Goal: Browse casually

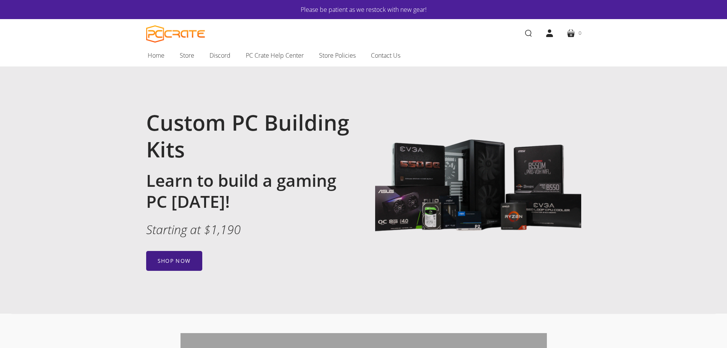
click at [181, 259] on link "Shop now" at bounding box center [174, 261] width 56 height 20
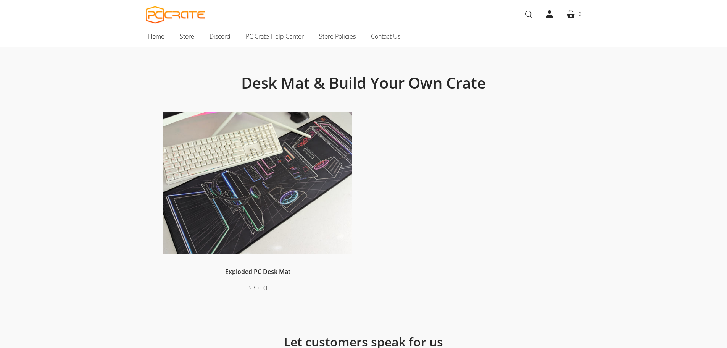
scroll to position [2, 0]
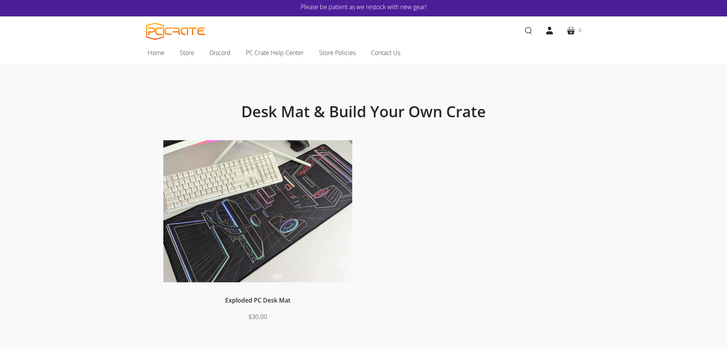
click at [320, 186] on img at bounding box center [257, 211] width 189 height 142
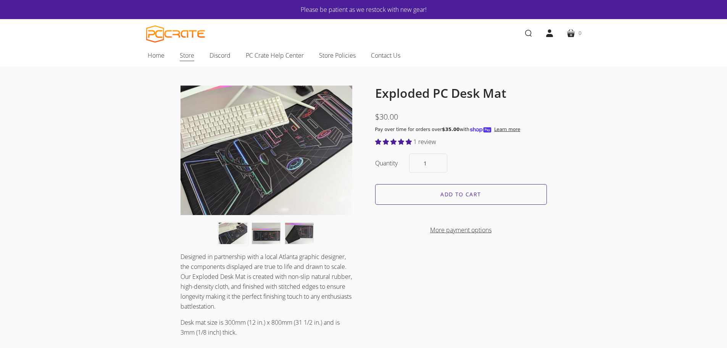
click at [184, 58] on span "Store" at bounding box center [187, 55] width 15 height 10
